Goal: Task Accomplishment & Management: Complete application form

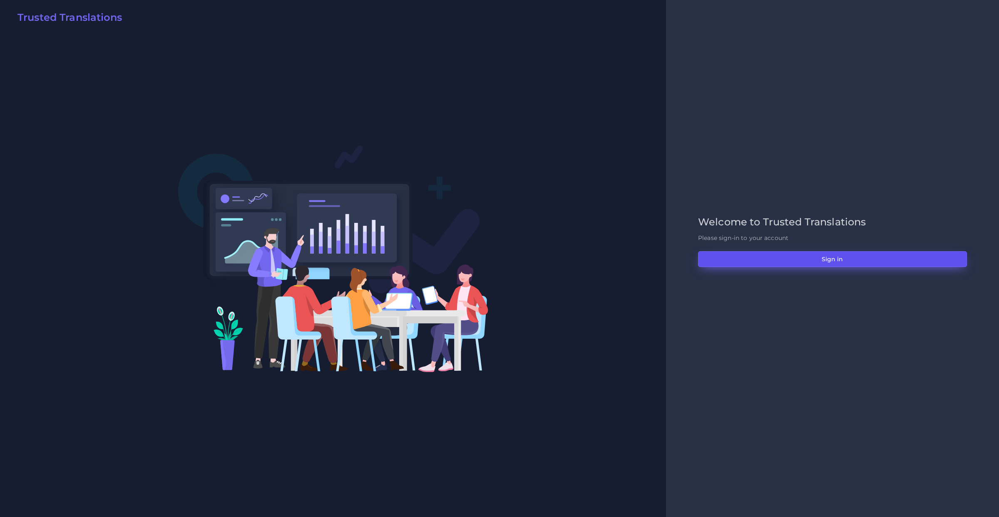
click at [781, 264] on button "Sign in" at bounding box center [832, 259] width 269 height 16
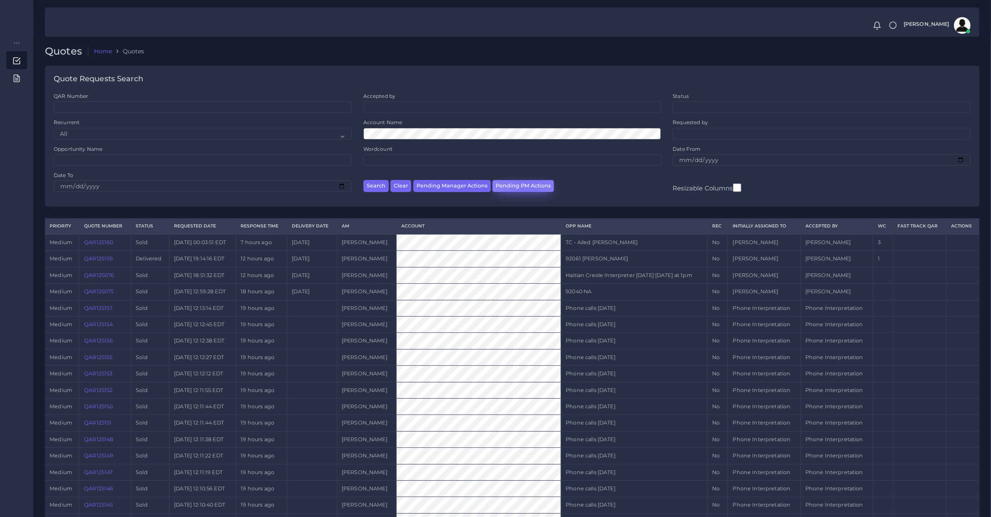
click at [526, 183] on button "Pending PM Actions" at bounding box center [524, 186] width 62 height 12
select select "awaiting_acceptance"
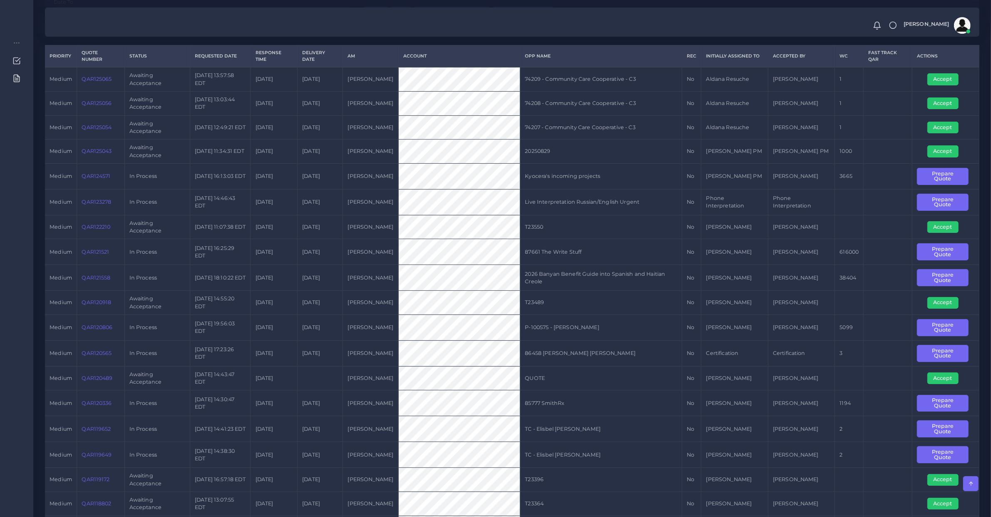
scroll to position [87, 0]
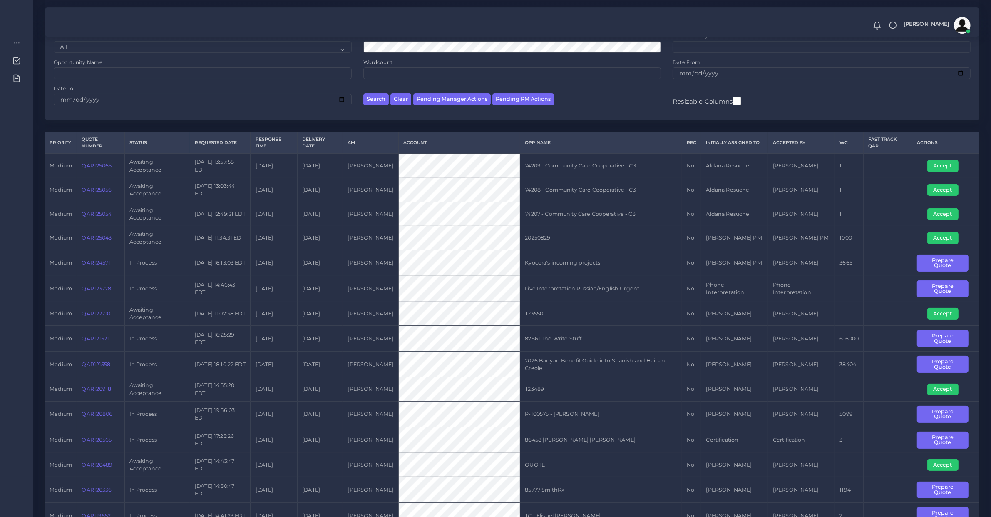
click at [95, 262] on link "QAR124571" at bounding box center [96, 262] width 29 height 6
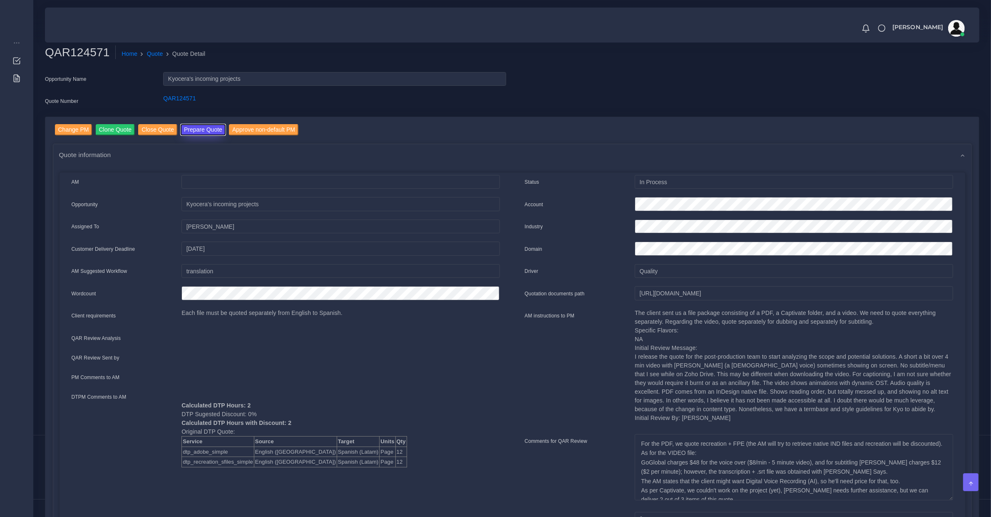
click at [192, 130] on button "Prepare Quote" at bounding box center [203, 129] width 45 height 11
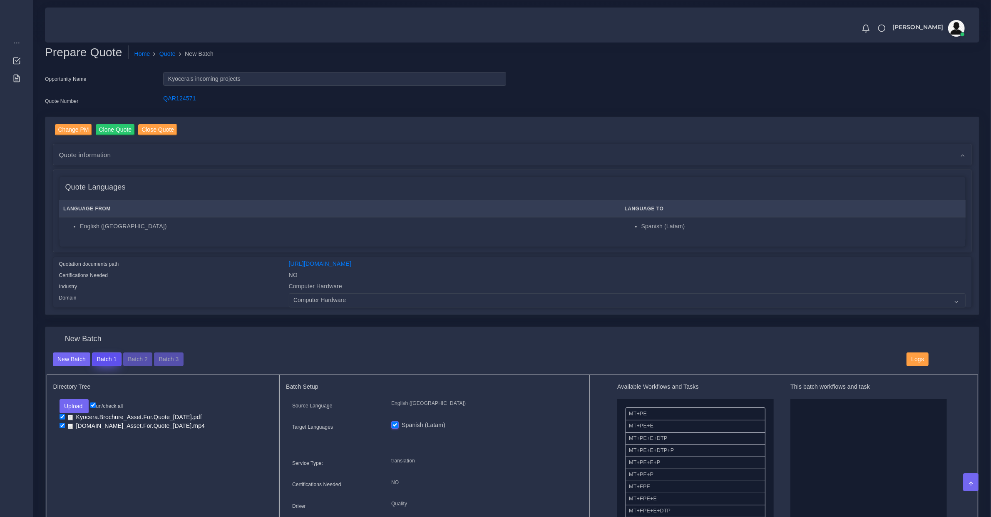
click at [111, 363] on button "Batch 1" at bounding box center [106, 359] width 29 height 14
click at [135, 356] on button "Batch 2" at bounding box center [137, 359] width 29 height 14
click at [162, 358] on button "Batch 3" at bounding box center [168, 359] width 29 height 14
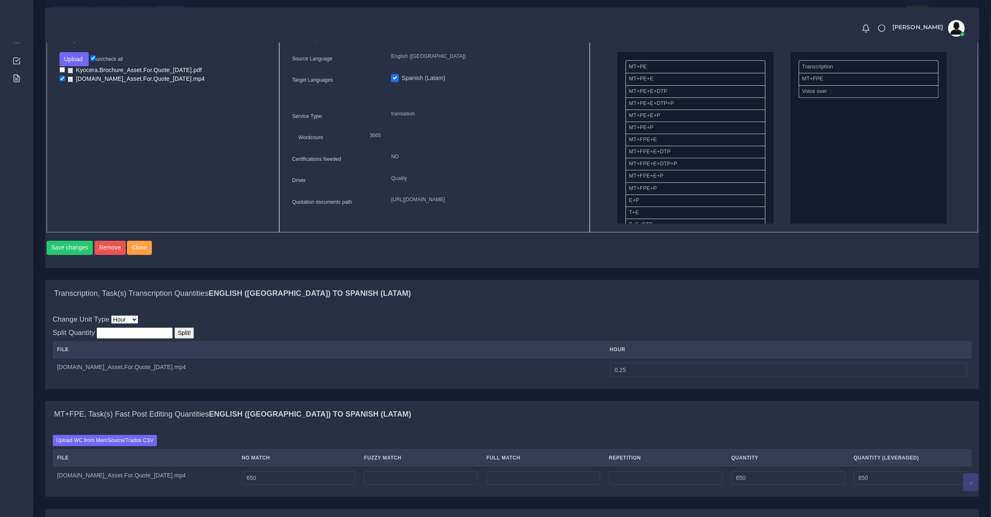
scroll to position [433, 0]
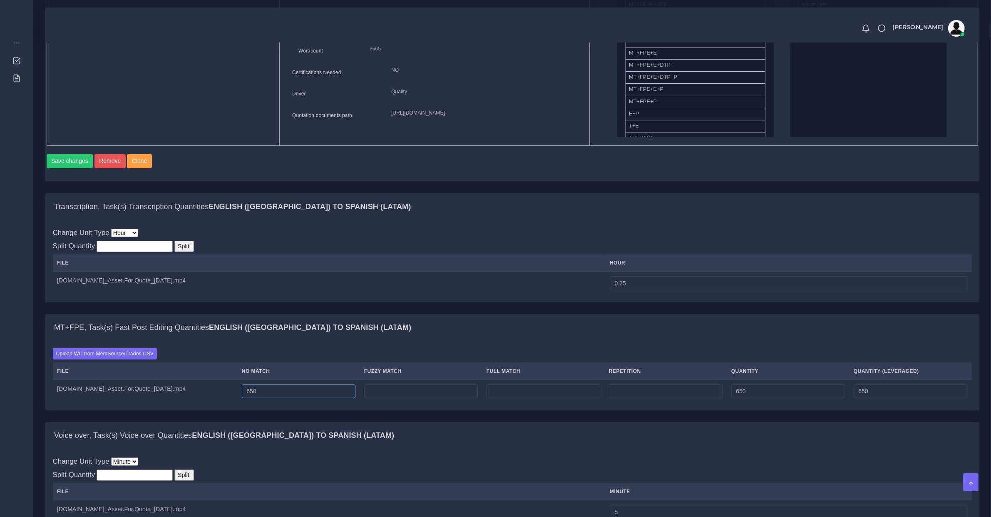
drag, startPoint x: 257, startPoint y: 394, endPoint x: -95, endPoint y: 391, distance: 352.7
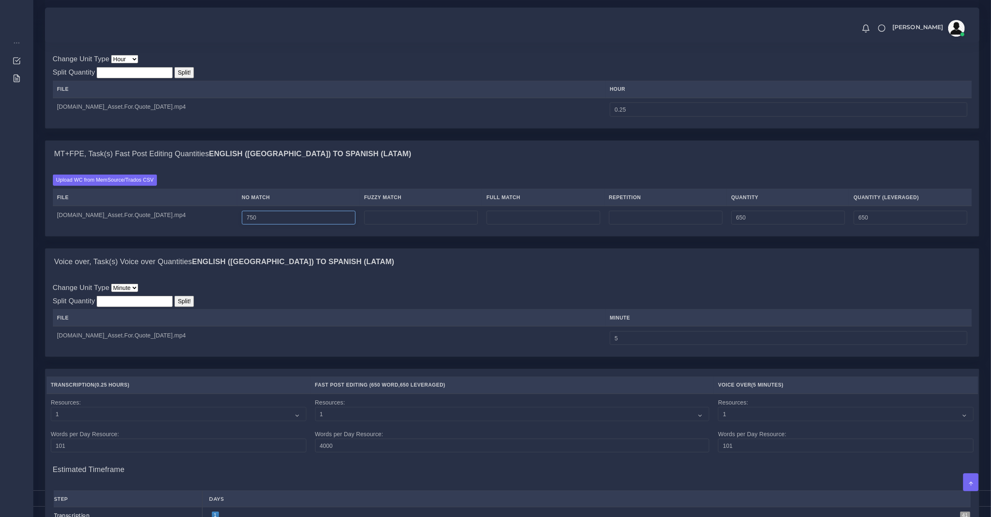
scroll to position [694, 0]
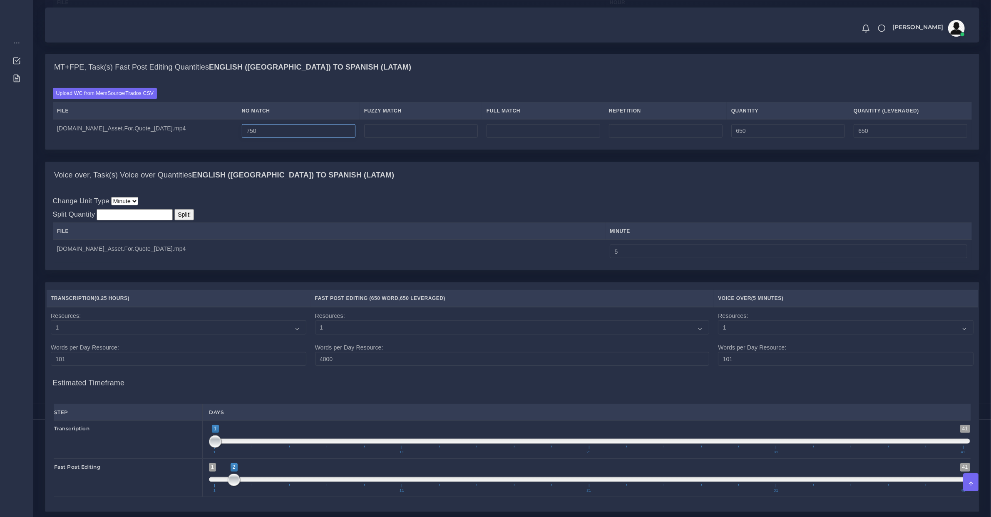
type input "750"
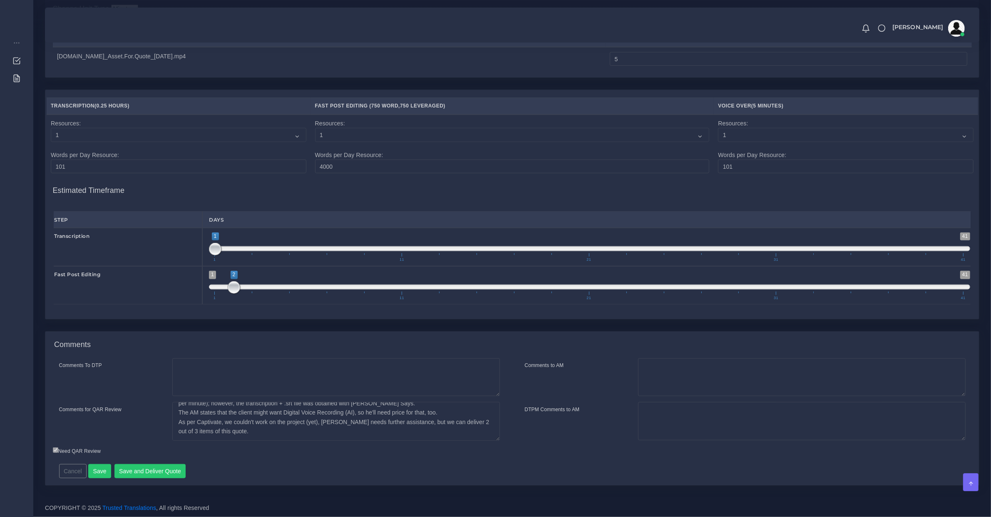
scroll to position [0, 0]
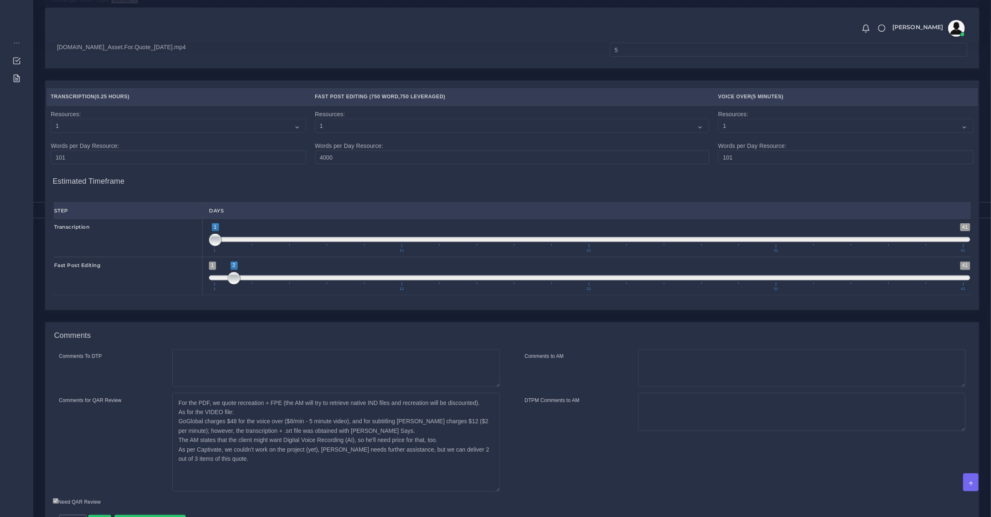
drag, startPoint x: 498, startPoint y: 438, endPoint x: 504, endPoint y: 499, distance: 60.7
click at [504, 491] on div "For the PDF, we quote recreation + FPE (the AM will try to retrieve native IND …" at bounding box center [336, 442] width 340 height 99
click at [292, 439] on textarea "For the PDF, we quote recreation + FPE (the AM will try to retrieve native IND …" at bounding box center [336, 442] width 328 height 99
click at [371, 431] on textarea "For the PDF, we quote recreation + FPE (the AM will try to retrieve native IND …" at bounding box center [336, 442] width 328 height 99
click at [411, 438] on textarea "For the PDF, we quote recreation + FPE (the AM will try to retrieve native IND …" at bounding box center [336, 442] width 328 height 99
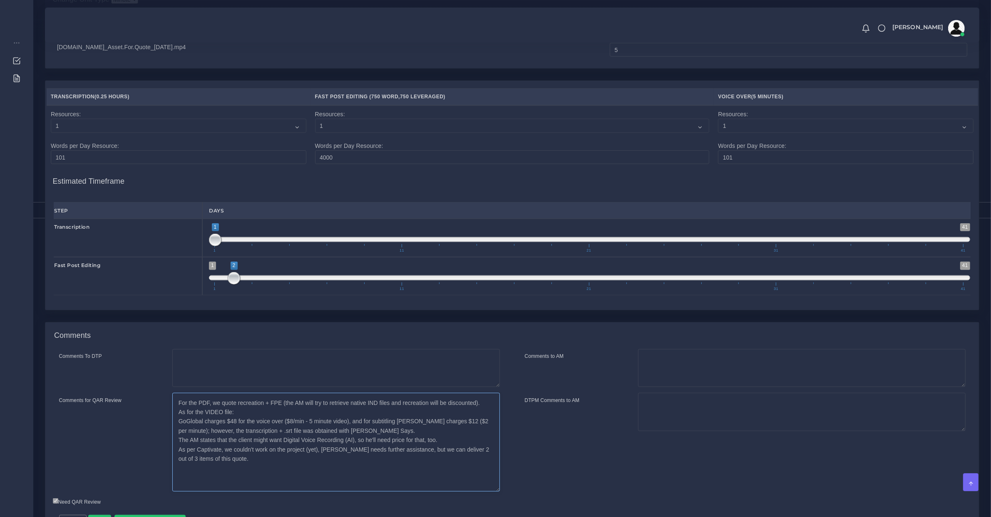
click at [261, 438] on textarea "For the PDF, we quote recreation + FPE (the AM will try to retrieve native IND …" at bounding box center [336, 442] width 328 height 99
click at [347, 433] on textarea "For the PDF, we quote recreation + FPE (the AM will try to retrieve native IND …" at bounding box center [336, 442] width 328 height 99
click at [279, 449] on textarea "For the PDF, we quote recreation + FPE (the AM will try to retrieve native IND …" at bounding box center [336, 442] width 328 height 99
click at [434, 427] on textarea "For the PDF, we quote recreation + FPE (the AM will try to retrieve native IND …" at bounding box center [336, 442] width 328 height 99
click at [385, 448] on textarea "For the PDF, we quote recreation + FPE (the AM will try to retrieve native IND …" at bounding box center [336, 442] width 328 height 99
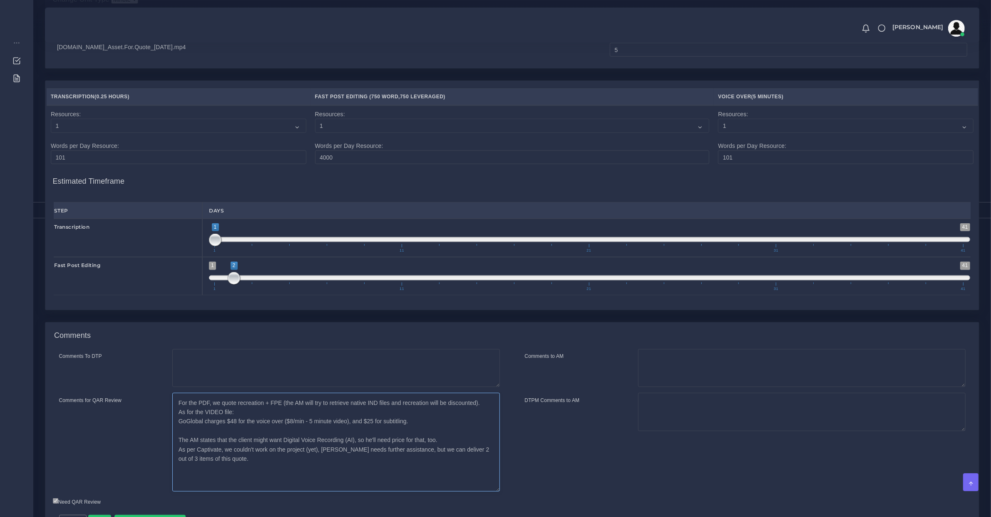
click at [271, 443] on textarea "For the PDF, we quote recreation + FPE (the AM will try to retrieve native IND …" at bounding box center [336, 442] width 328 height 99
click at [324, 456] on textarea "For the PDF, we quote recreation + FPE (the AM will try to retrieve native IND …" at bounding box center [336, 442] width 328 height 99
click at [325, 456] on textarea "For the PDF, we quote recreation + FPE (the AM will try to retrieve native IND …" at bounding box center [336, 442] width 328 height 99
click at [296, 440] on textarea "For the PDF, we quote recreation + FPE (the AM will try to retrieve native IND …" at bounding box center [336, 442] width 328 height 99
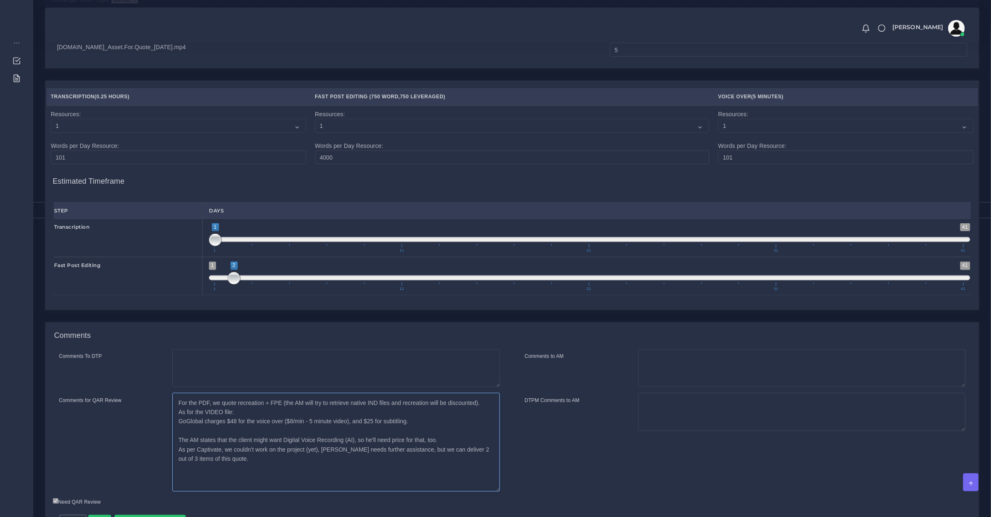
click at [434, 434] on textarea "For the PDF, we quote recreation + FPE (the AM will try to retrieve native IND …" at bounding box center [336, 442] width 328 height 99
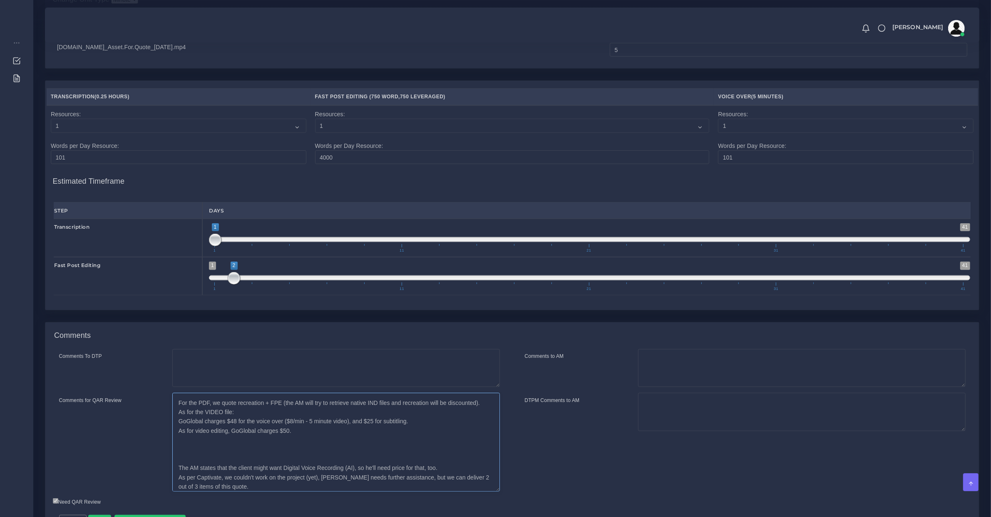
type textarea "For the PDF, we quote recreation + FPE (the AM will try to retrieve native IND …"
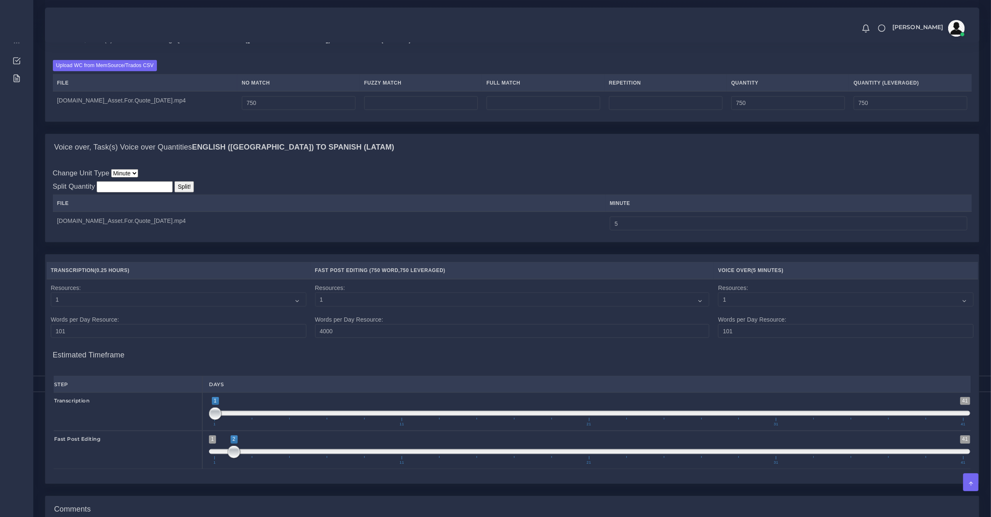
scroll to position [956, 0]
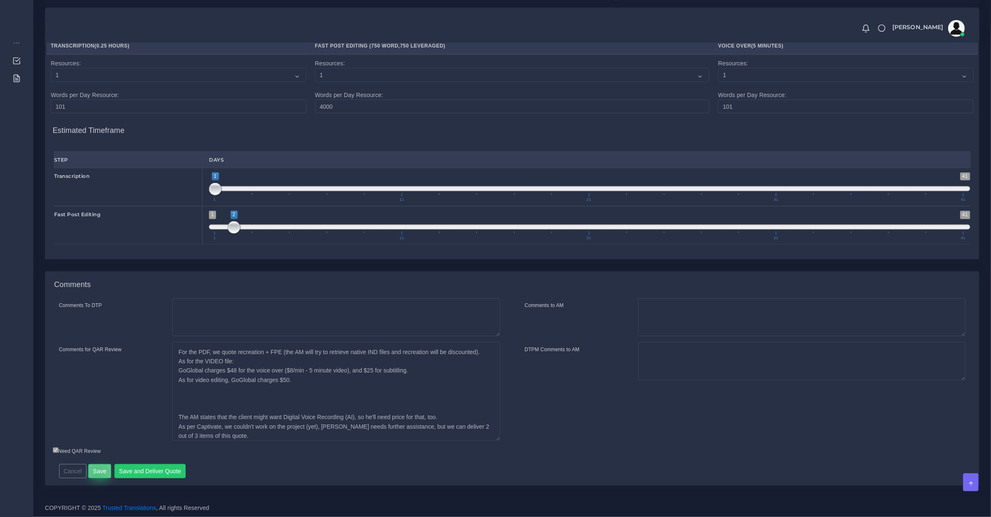
click at [96, 475] on button "Save" at bounding box center [99, 471] width 23 height 14
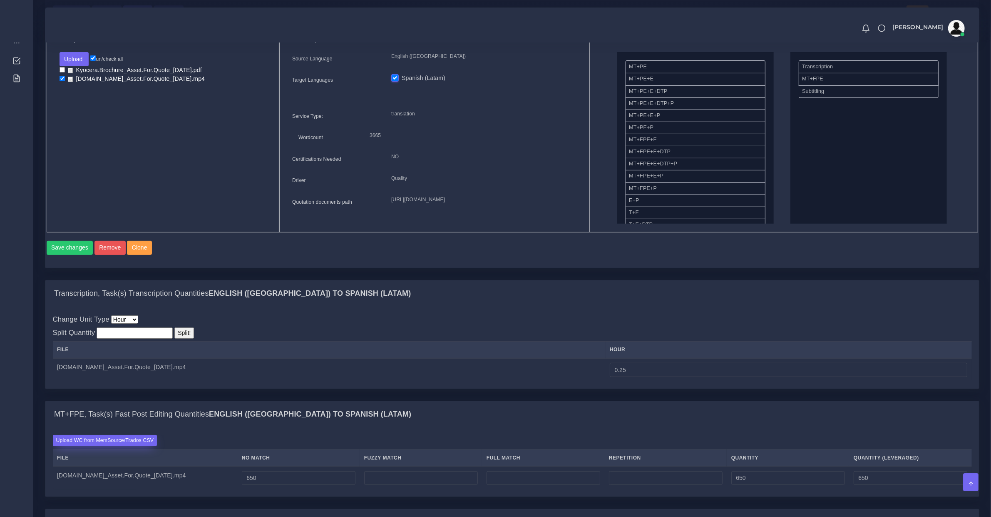
scroll to position [521, 0]
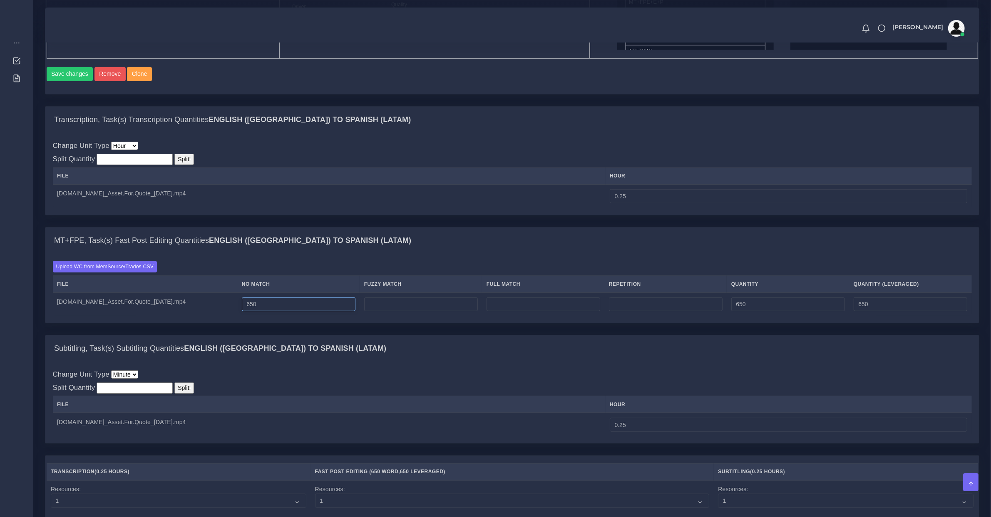
drag, startPoint x: 277, startPoint y: 315, endPoint x: -24, endPoint y: 315, distance: 300.7
type input "750"
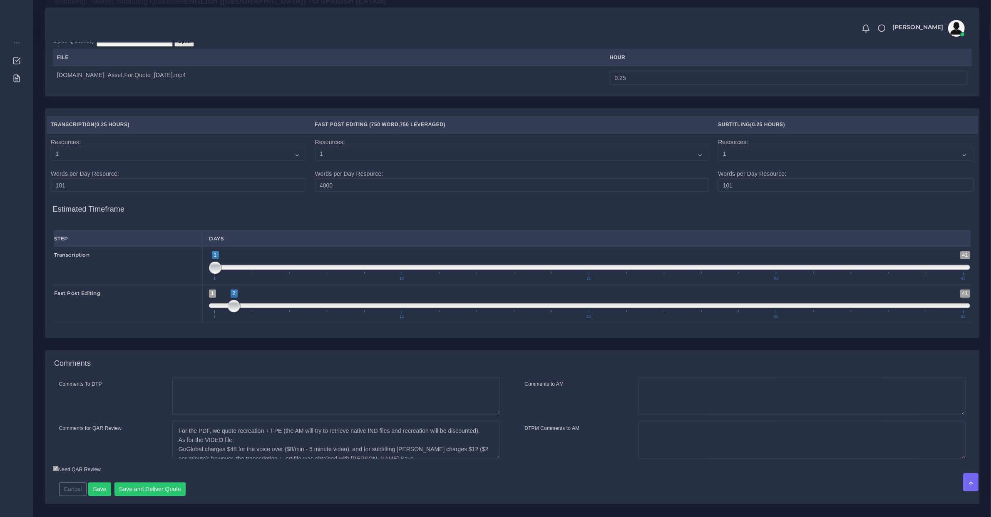
scroll to position [895, 0]
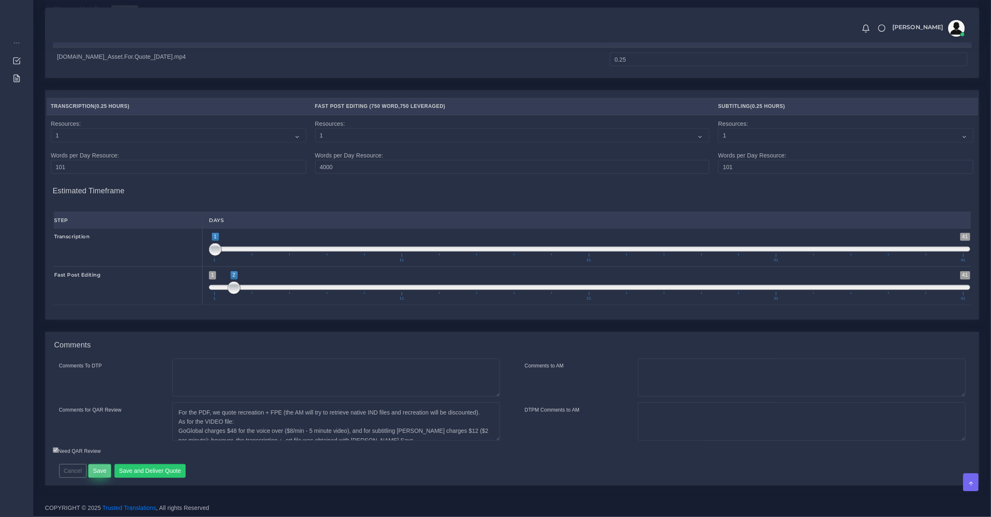
click at [99, 475] on button "Save" at bounding box center [99, 471] width 23 height 14
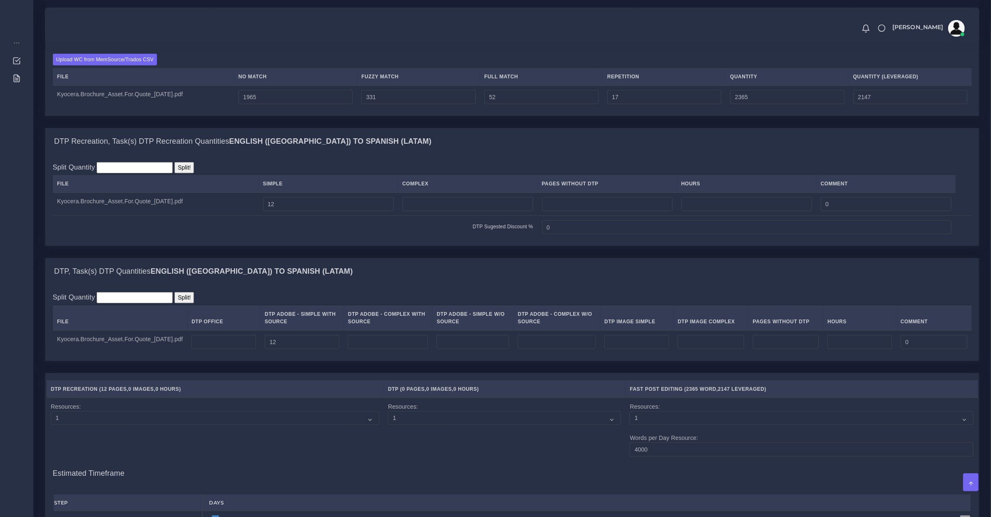
scroll to position [781, 0]
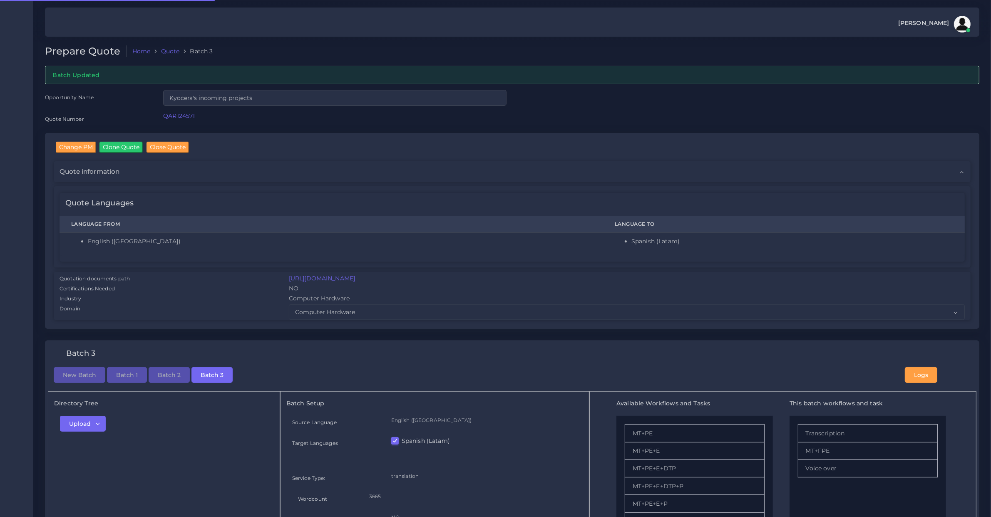
checkbox input "true"
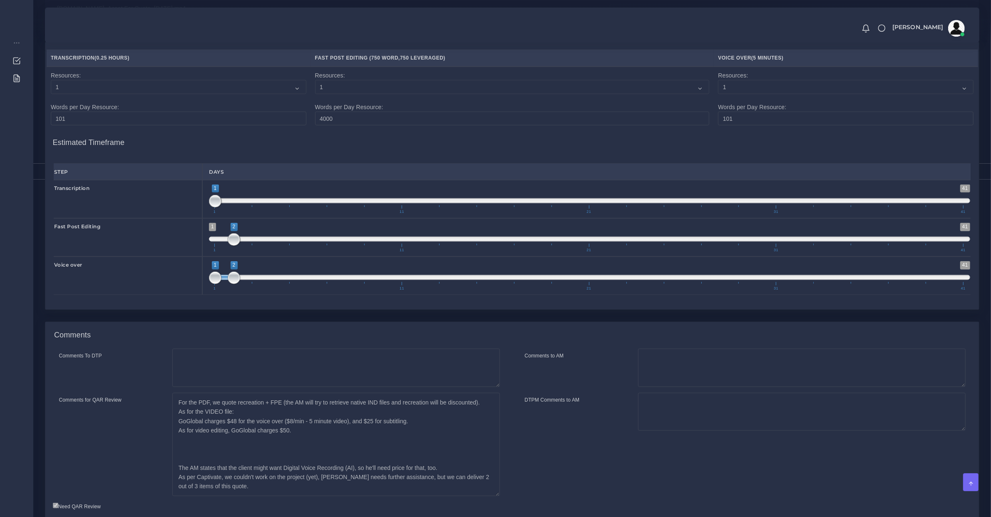
drag, startPoint x: 496, startPoint y: 438, endPoint x: 496, endPoint y: 505, distance: 66.6
click at [496, 496] on textarea "For the PDF, we quote recreation + FPE (the AM will try to retrieve native IND …" at bounding box center [336, 444] width 328 height 103
click at [245, 465] on textarea "For the PDF, we quote recreation + FPE (the AM will try to retrieve native IND …" at bounding box center [336, 445] width 328 height 105
click at [280, 454] on textarea "For the PDF, we quote recreation + FPE (the AM will try to retrieve native IND …" at bounding box center [336, 445] width 328 height 105
click at [755, 371] on textarea "Comments to AM" at bounding box center [802, 368] width 328 height 38
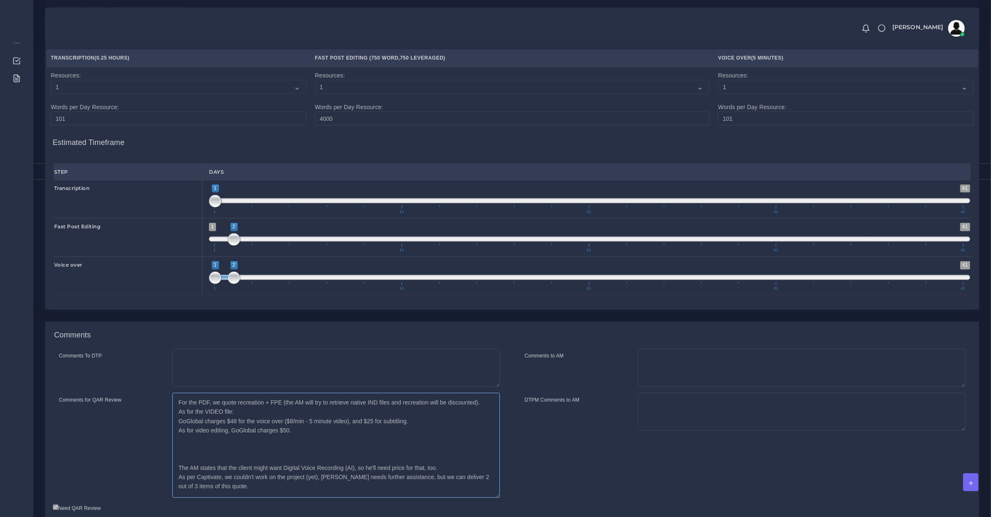
click at [245, 438] on textarea "For the PDF, we quote recreation + FPE (the AM will try to retrieve native IND …" at bounding box center [336, 445] width 328 height 105
click at [204, 416] on textarea "For the PDF, we quote recreation + FPE (the AM will try to retrieve native IND …" at bounding box center [336, 445] width 328 height 105
click at [197, 423] on textarea "For the PDF, we quote recreation + FPE (the AM will try to retrieve native IND …" at bounding box center [336, 445] width 328 height 105
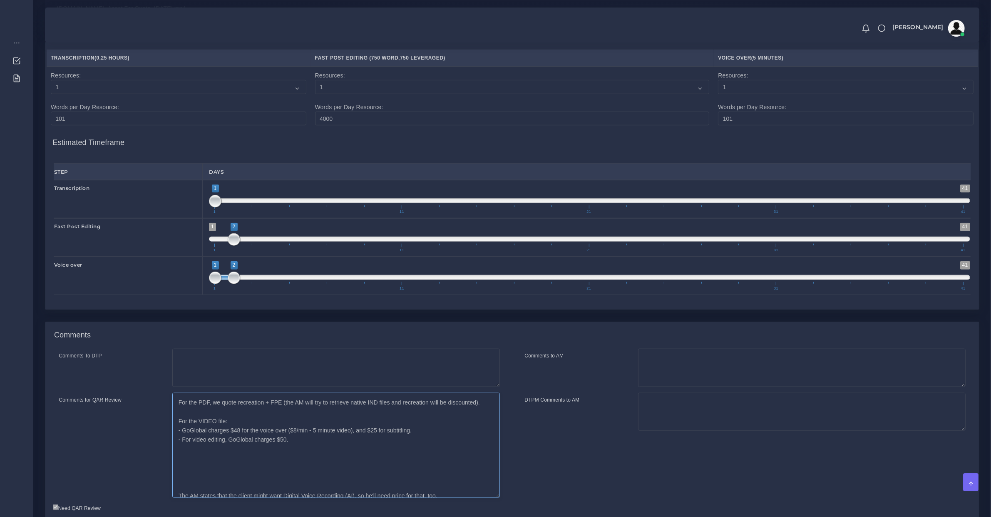
click at [183, 469] on textarea "For the PDF, we quote recreation + FPE (the AM will try to retrieve native IND …" at bounding box center [336, 445] width 328 height 105
click at [316, 469] on textarea "For the PDF, we quote recreation + FPE (the AM will try to retrieve native IND …" at bounding box center [336, 445] width 328 height 105
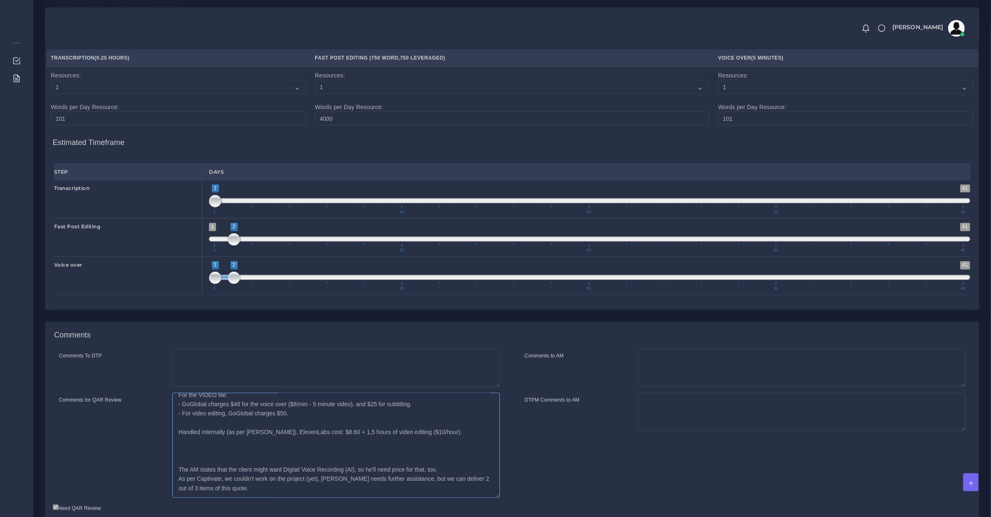
click at [222, 440] on textarea "For the PDF, we quote recreation + FPE (the AM will try to retrieve native IND …" at bounding box center [336, 445] width 328 height 105
click at [206, 448] on textarea "For the PDF, we quote recreation + FPE (the AM will try to retrieve native IND …" at bounding box center [336, 445] width 328 height 105
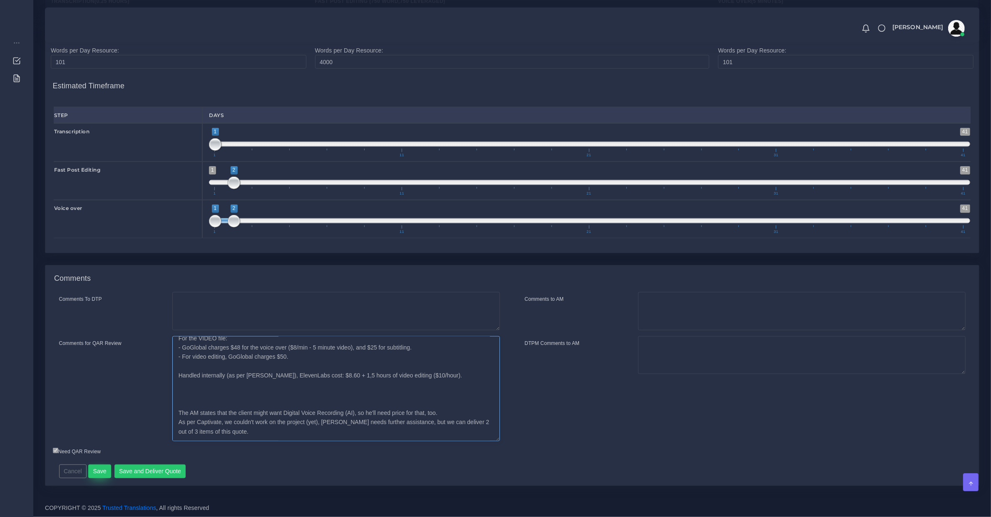
type textarea "For the PDF, we quote recreation + FPE (the AM will try to retrieve native IND …"
click at [101, 469] on button "Save" at bounding box center [99, 471] width 23 height 14
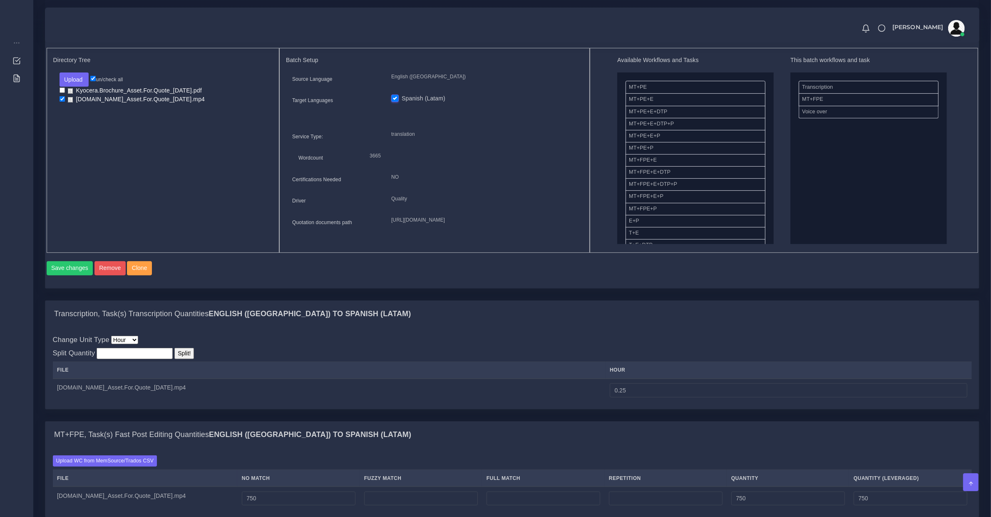
scroll to position [264, 0]
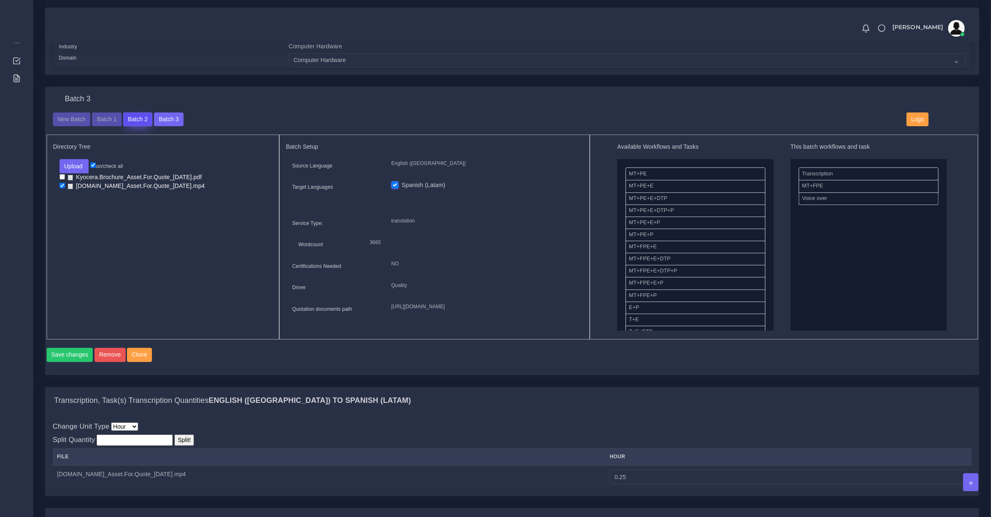
click at [127, 116] on button "Batch 2" at bounding box center [137, 119] width 29 height 14
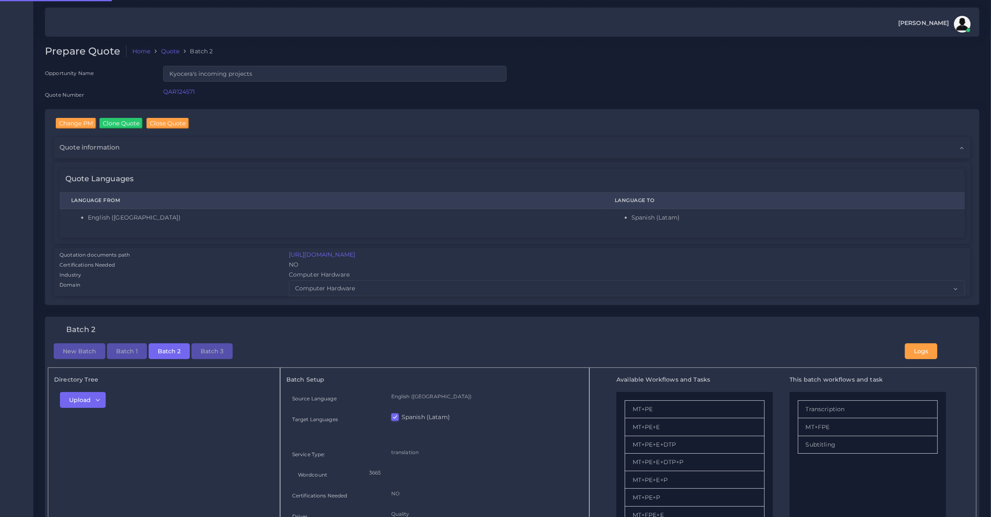
checkbox input "true"
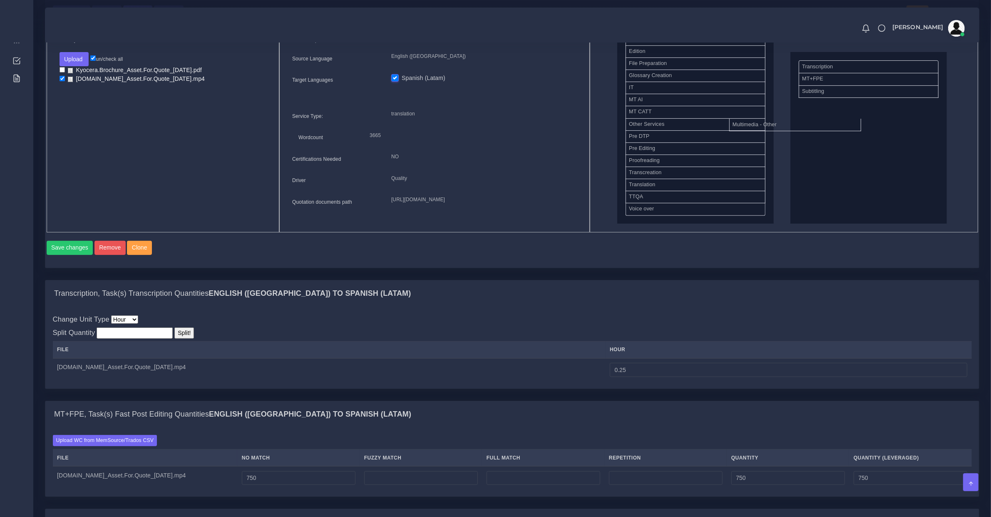
scroll to position [359, 0]
drag, startPoint x: 660, startPoint y: 110, endPoint x: 869, endPoint y: 140, distance: 210.3
click at [78, 253] on button "Save changes" at bounding box center [70, 248] width 47 height 14
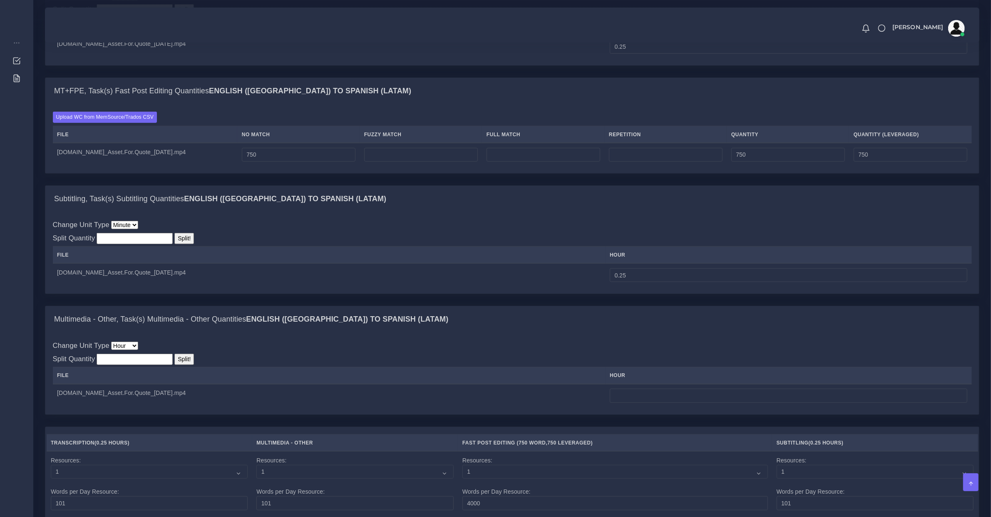
scroll to position [1041, 0]
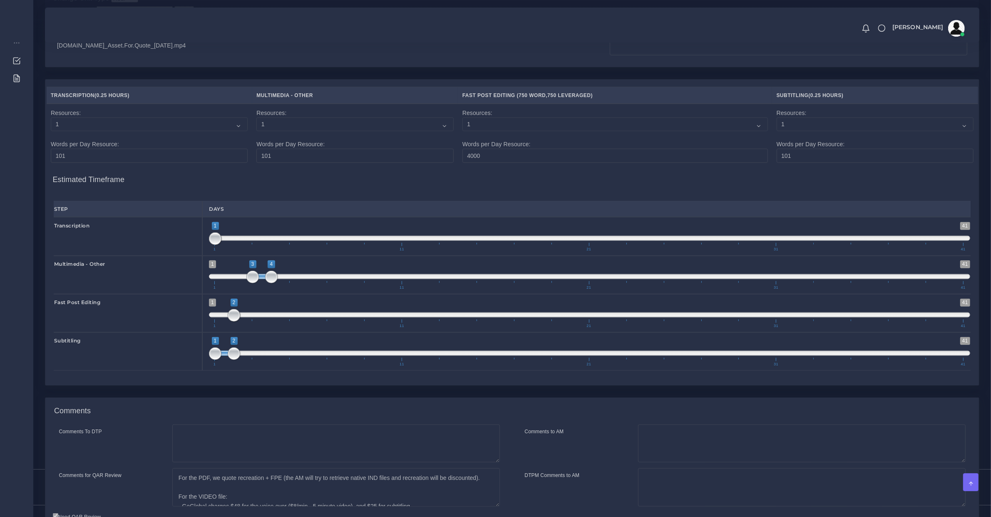
drag, startPoint x: 226, startPoint y: 286, endPoint x: 257, endPoint y: 290, distance: 31.8
click at [257, 289] on span "1 41 3 4 3 — 4 1 11 21 31 41" at bounding box center [590, 274] width 762 height 29
type input "4;5"
drag, startPoint x: 263, startPoint y: 287, endPoint x: 282, endPoint y: 294, distance: 20.5
click at [283, 289] on span "1 41 3 4 3 — 4 1 11 21 31 41" at bounding box center [590, 274] width 762 height 29
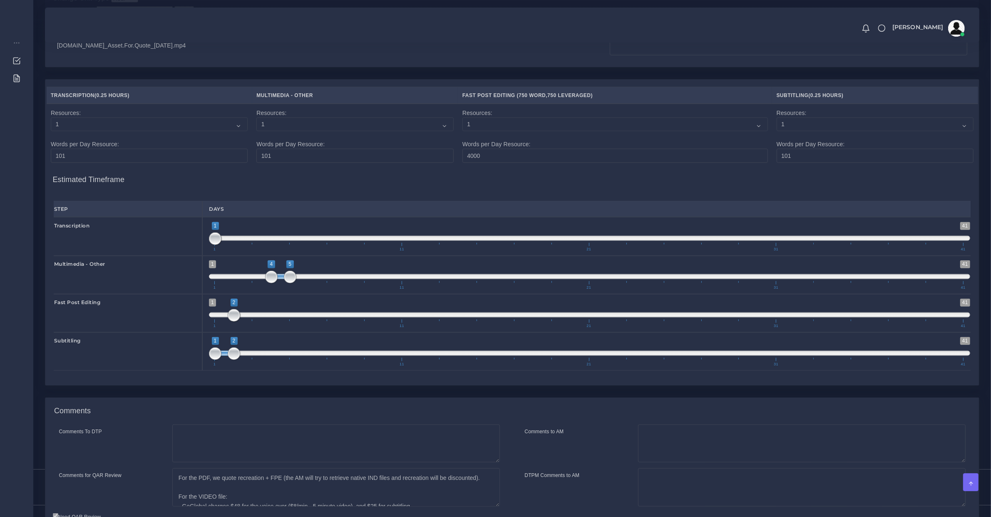
click at [244, 356] on span "1 41 1 2 1 — 2 1 11 21 31 41" at bounding box center [590, 351] width 762 height 29
click at [244, 358] on span "1 41 1 2 1 — 2 1 11 21 31 41" at bounding box center [590, 351] width 762 height 29
click at [244, 359] on span "1 41 1 2 1 — 2 1 11 21 31 41" at bounding box center [590, 351] width 762 height 29
drag, startPoint x: 210, startPoint y: 361, endPoint x: 234, endPoint y: 364, distance: 24.3
click at [222, 360] on span at bounding box center [215, 353] width 12 height 12
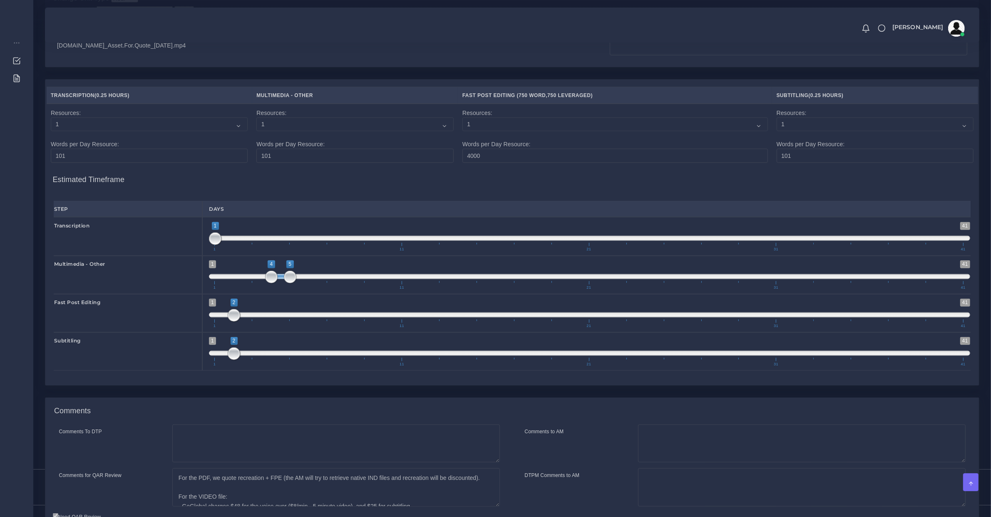
click at [240, 366] on span "1 11 21 31 41" at bounding box center [588, 362] width 749 height 8
click at [242, 366] on span "1 11 21 31 41" at bounding box center [588, 362] width 749 height 8
click at [240, 365] on span "1 41 2 2 2 — 2 1 11 21 31 41" at bounding box center [590, 351] width 762 height 29
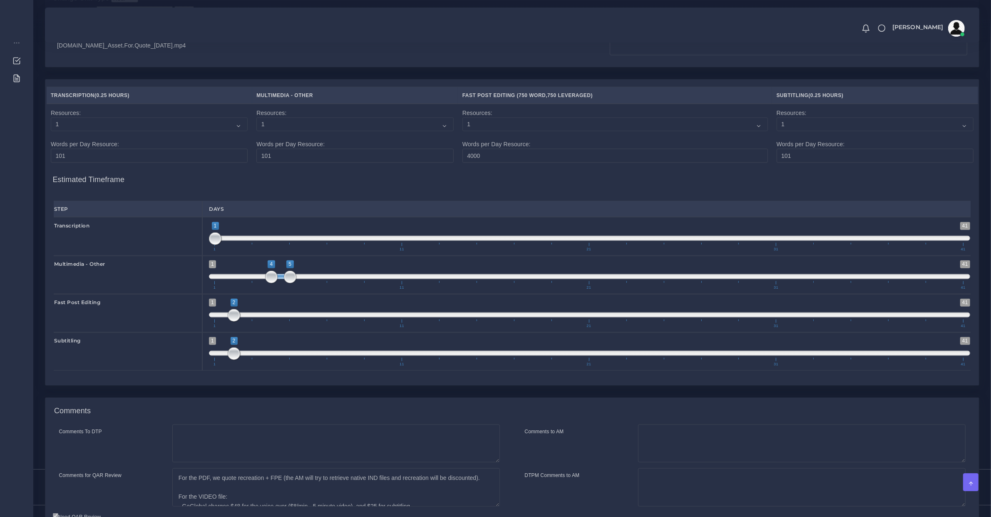
click at [240, 356] on span at bounding box center [590, 353] width 762 height 5
click at [242, 356] on span at bounding box center [590, 353] width 762 height 5
click at [243, 356] on span at bounding box center [590, 353] width 762 height 5
click at [244, 356] on span at bounding box center [590, 353] width 762 height 5
type input "3;3"
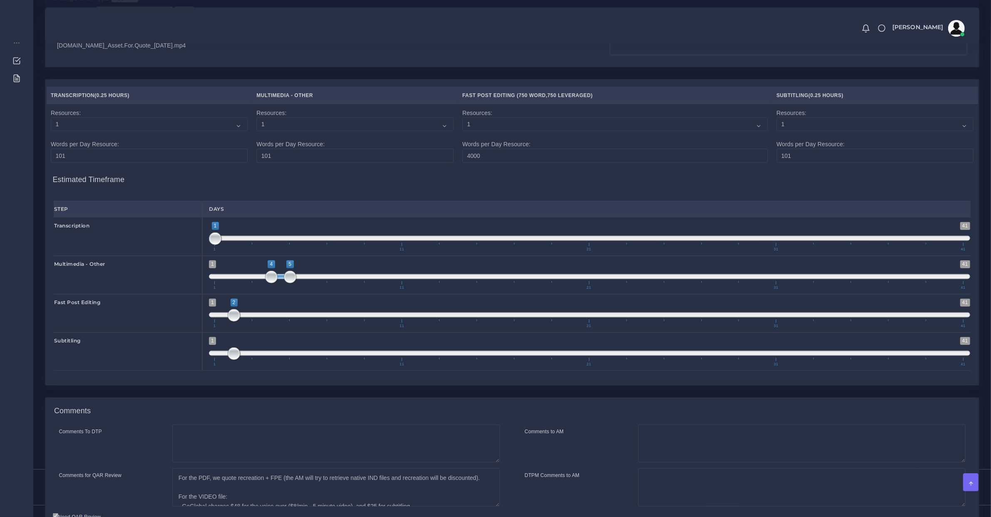
click at [246, 356] on span at bounding box center [590, 353] width 762 height 5
click at [248, 360] on span at bounding box center [253, 353] width 12 height 12
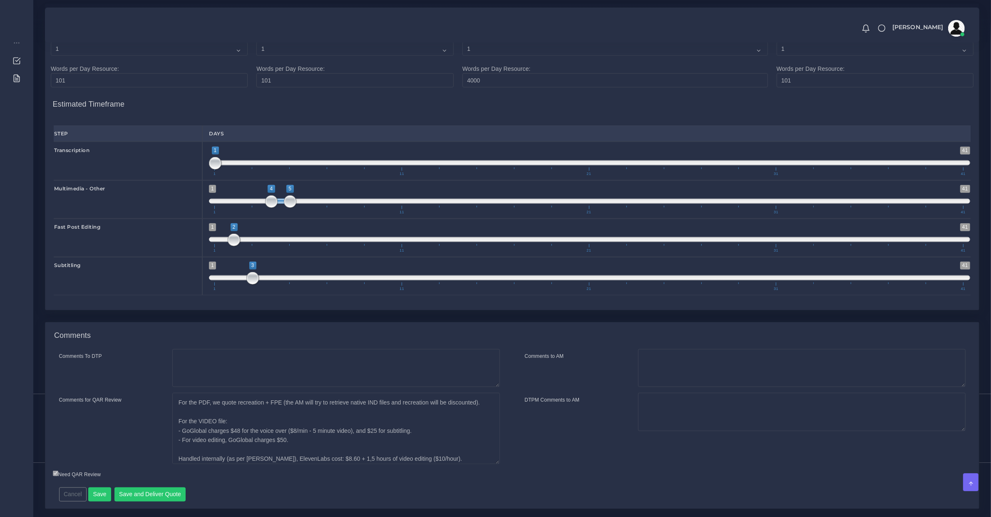
drag, startPoint x: 496, startPoint y: 438, endPoint x: 506, endPoint y: 473, distance: 36.0
click at [506, 464] on div "For the PDF, we quote recreation + FPE (the AM will try to retrieve native IND …" at bounding box center [336, 428] width 340 height 71
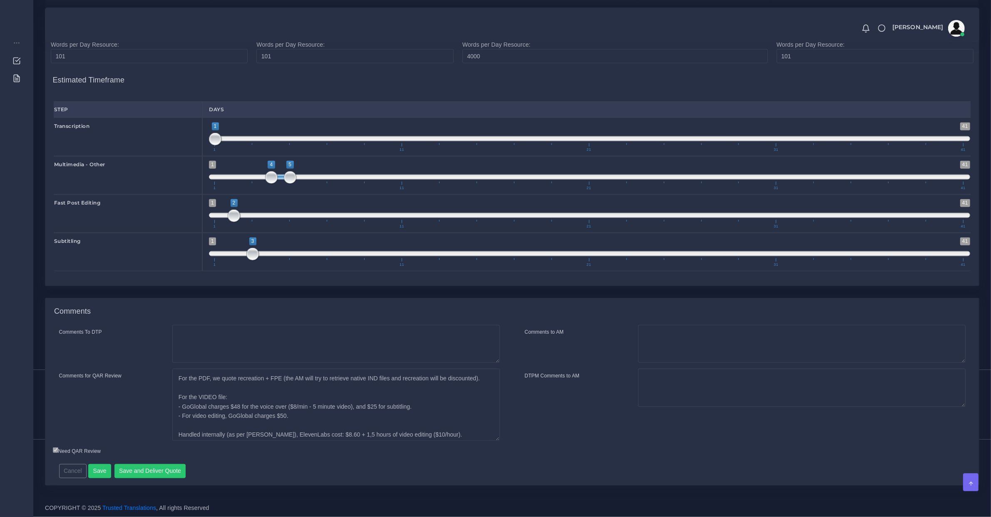
scroll to position [59, 0]
click at [103, 471] on button "Save" at bounding box center [99, 471] width 23 height 14
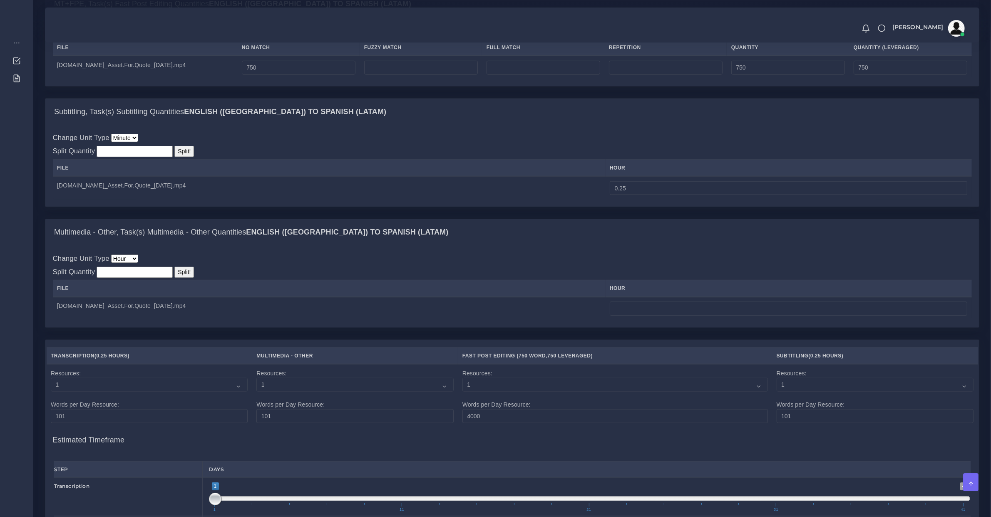
scroll to position [1116, 0]
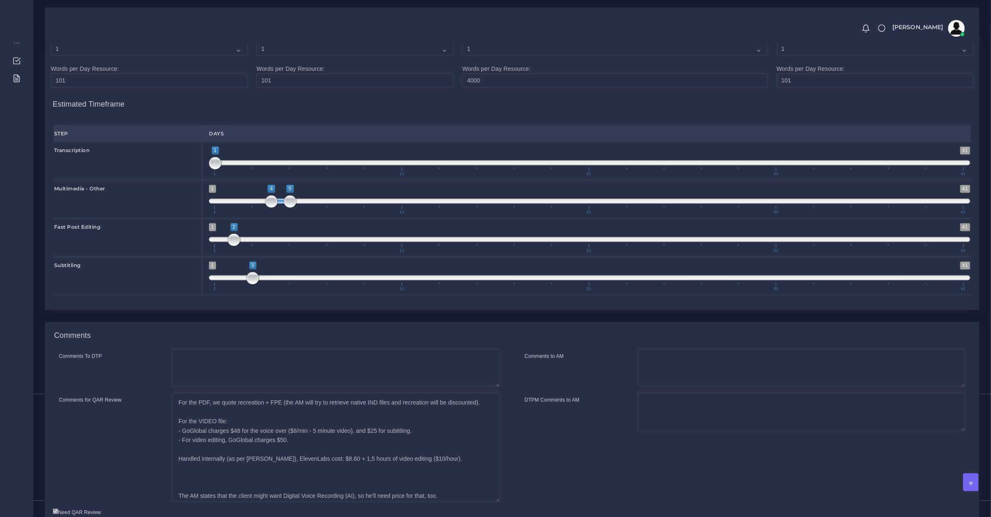
drag, startPoint x: 497, startPoint y: 437, endPoint x: 543, endPoint y: 515, distance: 90.0
click at [543, 508] on div "Comments To DTP Comments for QAR Review" at bounding box center [513, 428] width 932 height 159
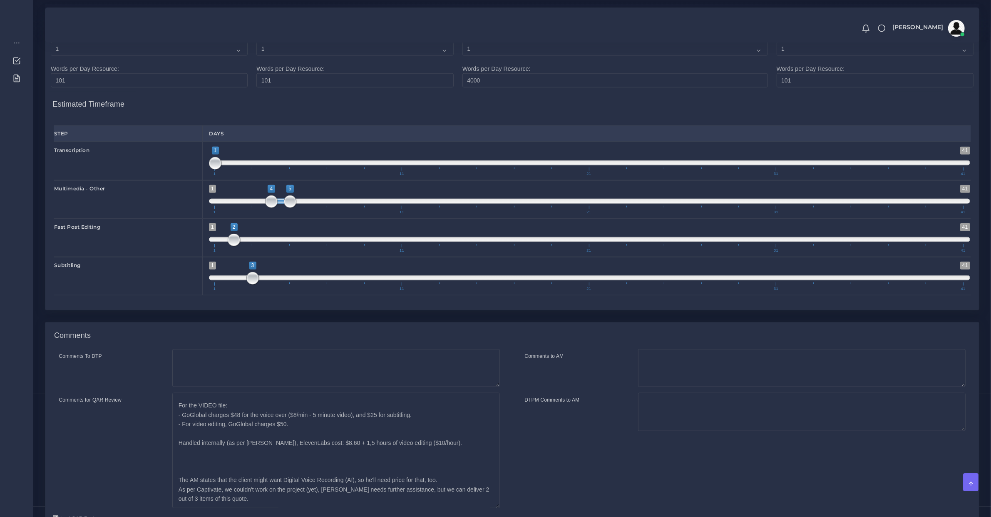
scroll to position [0, 0]
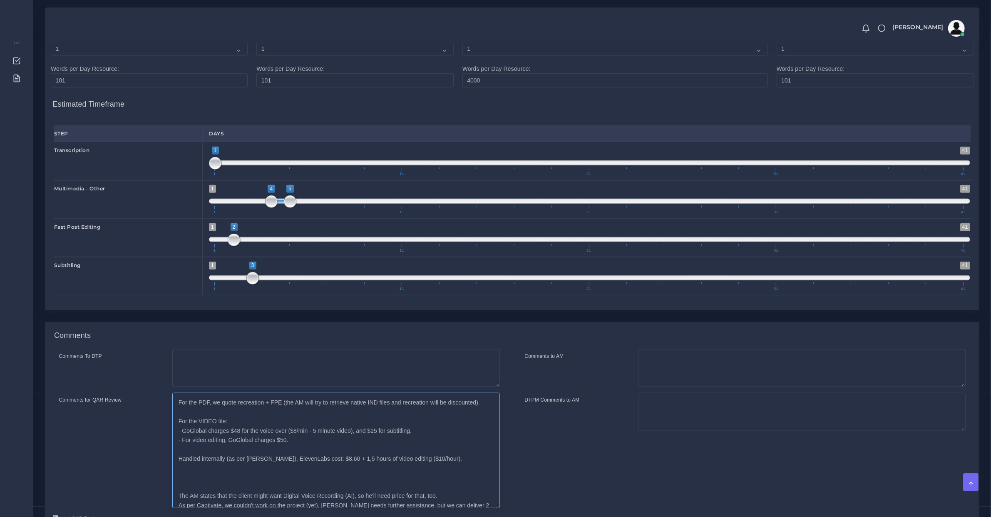
click at [242, 478] on textarea "For the PDF, we quote recreation + FPE (the AM will try to retrieve native IND …" at bounding box center [336, 450] width 328 height 115
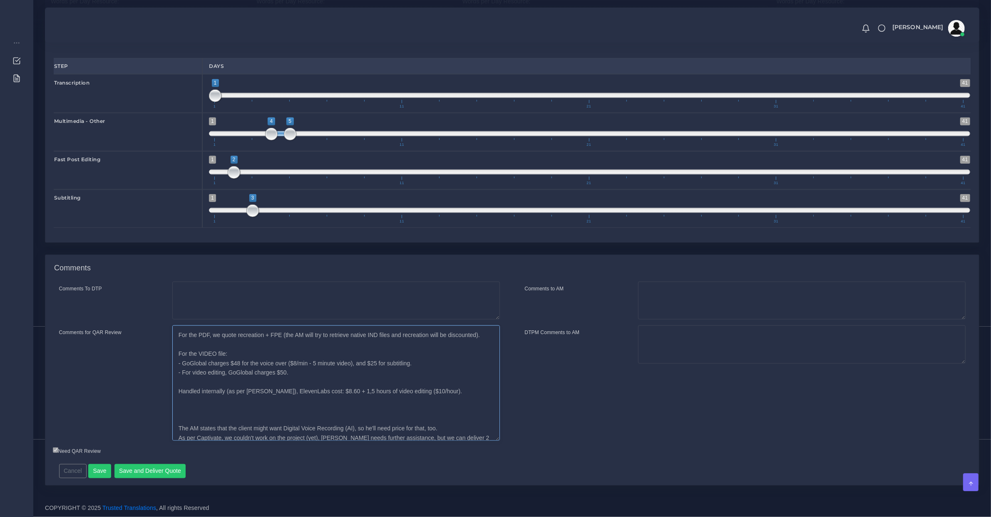
scroll to position [16, 0]
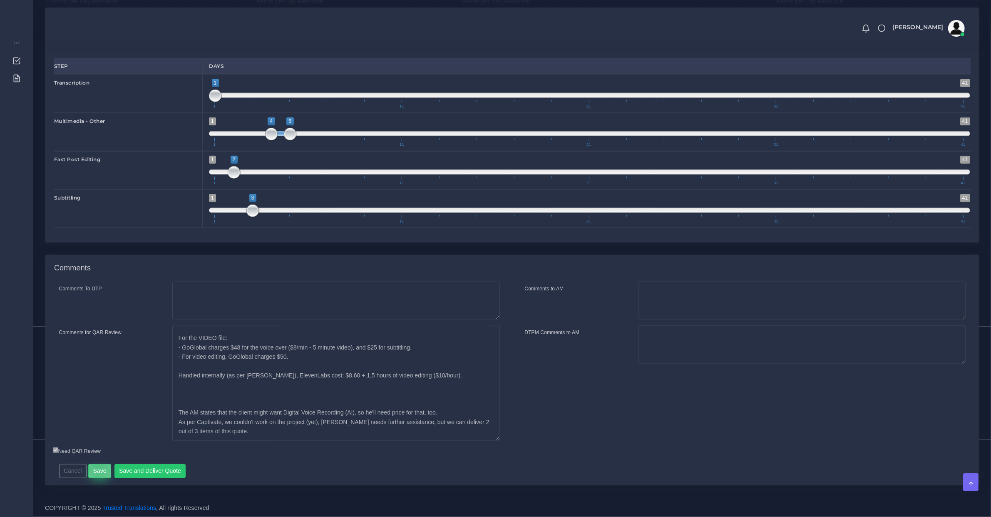
click at [97, 468] on button "Save" at bounding box center [99, 471] width 23 height 14
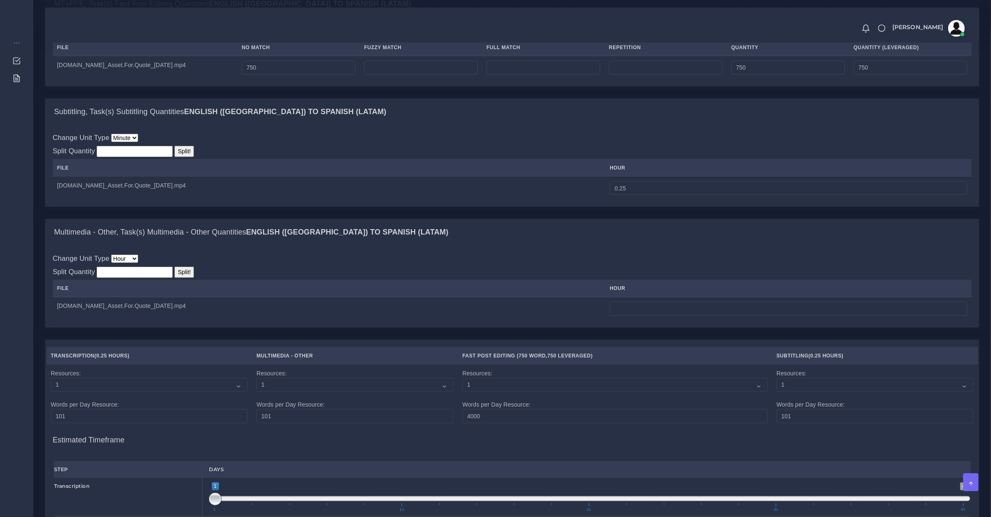
scroll to position [1116, 0]
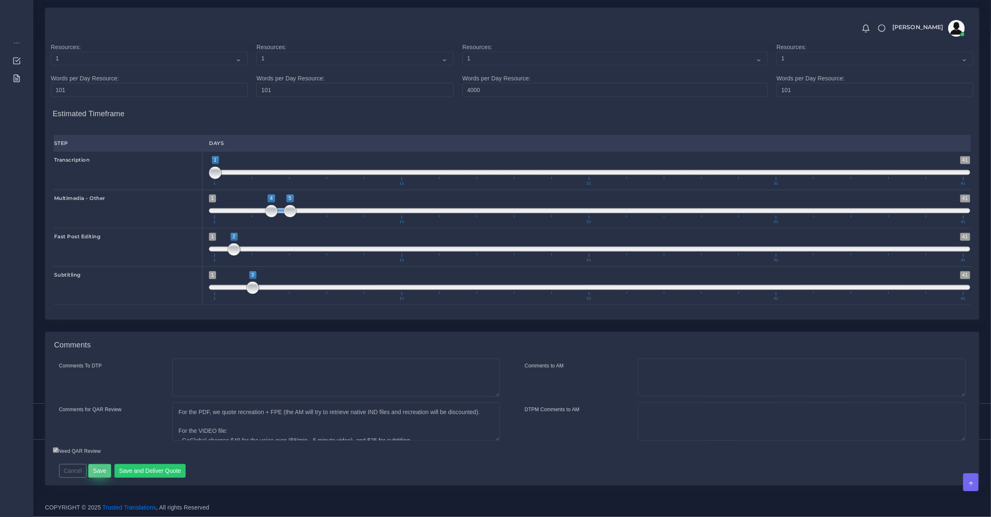
click at [101, 469] on button "Save" at bounding box center [99, 471] width 23 height 14
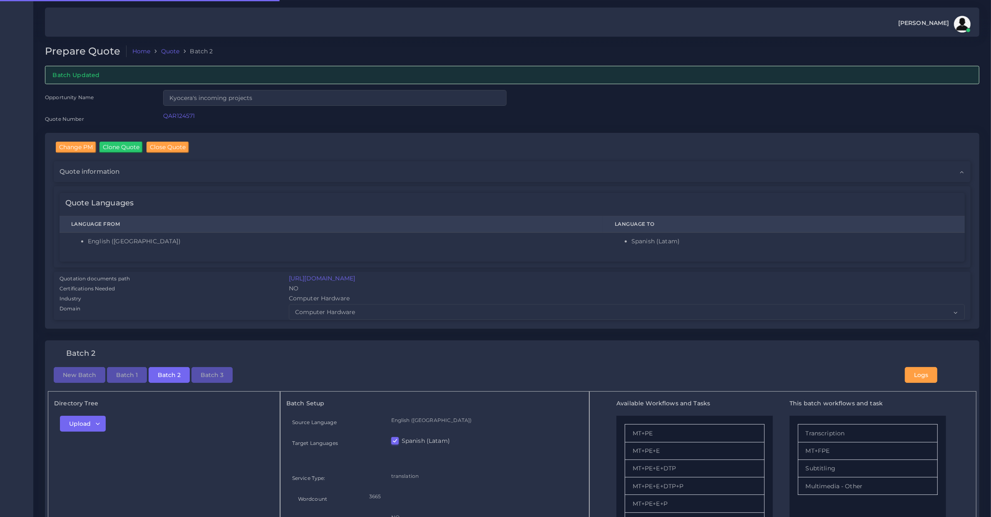
checkbox input "true"
